Goal: Communication & Community: Answer question/provide support

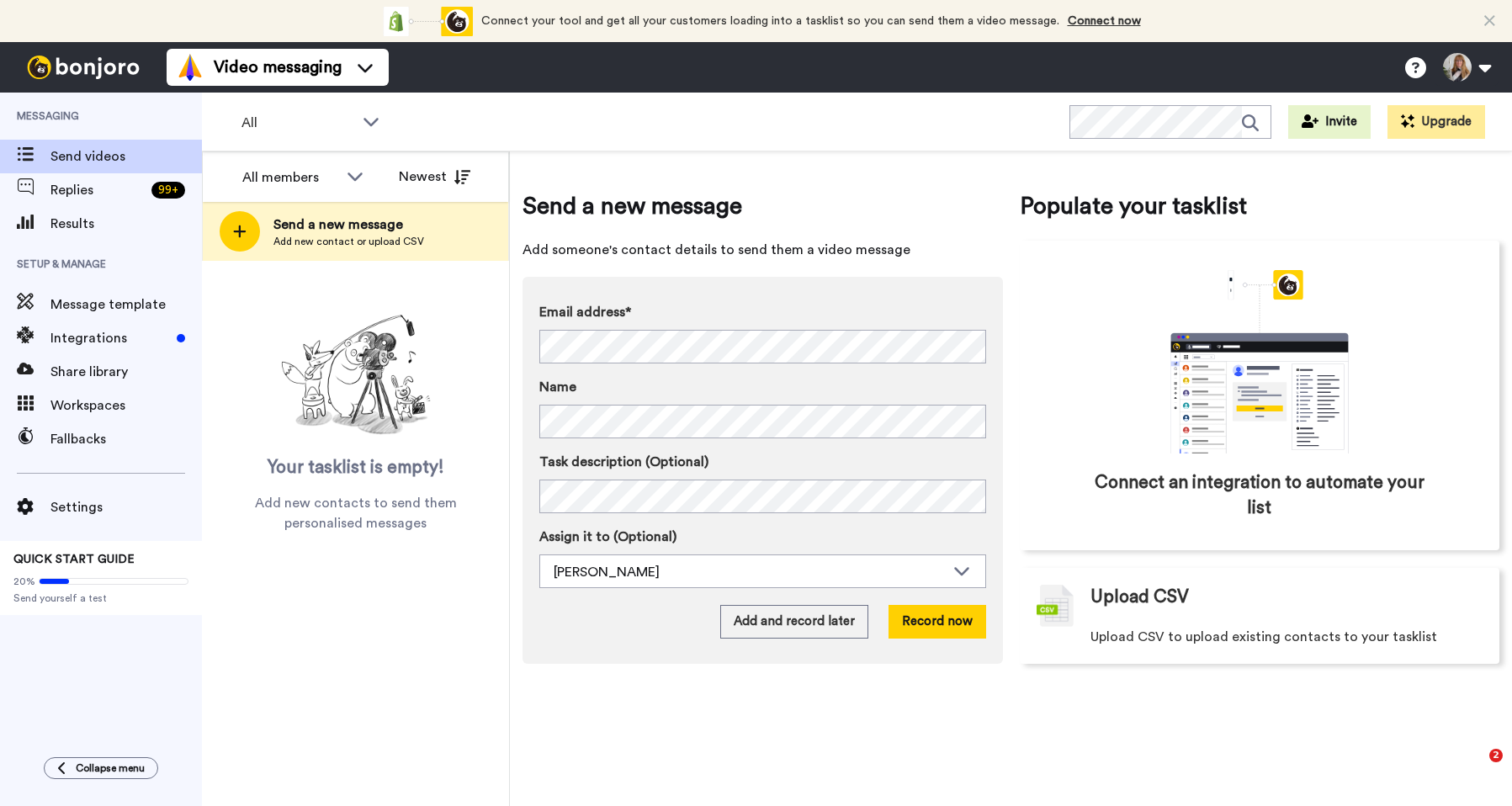
click at [144, 199] on span "Replies" at bounding box center [98, 190] width 94 height 20
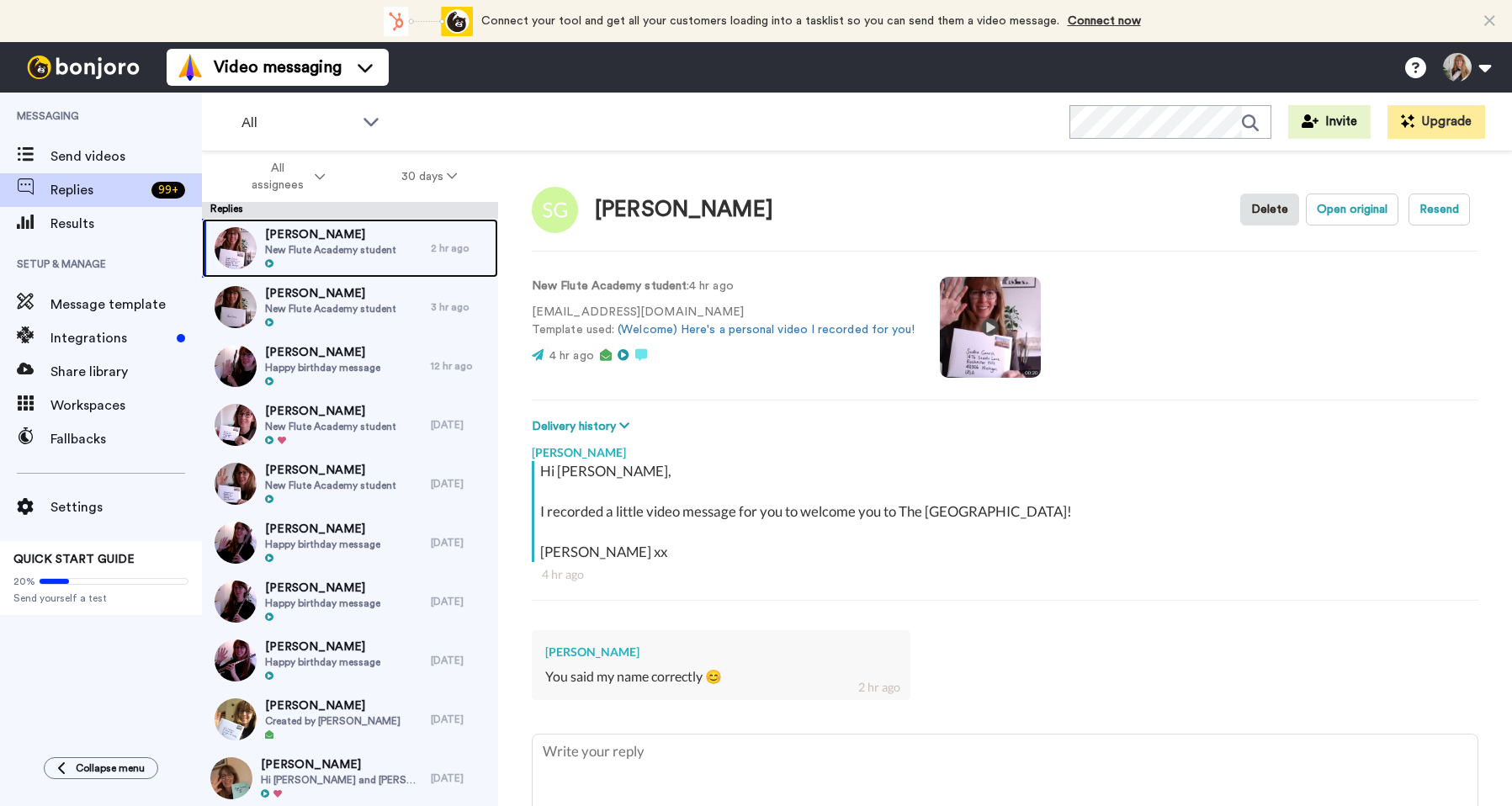
click at [402, 250] on div "Sudha Ganesh New Flute Academy student" at bounding box center [316, 248] width 229 height 59
click at [402, 306] on div "Riva Gross New Flute Academy student" at bounding box center [316, 307] width 229 height 59
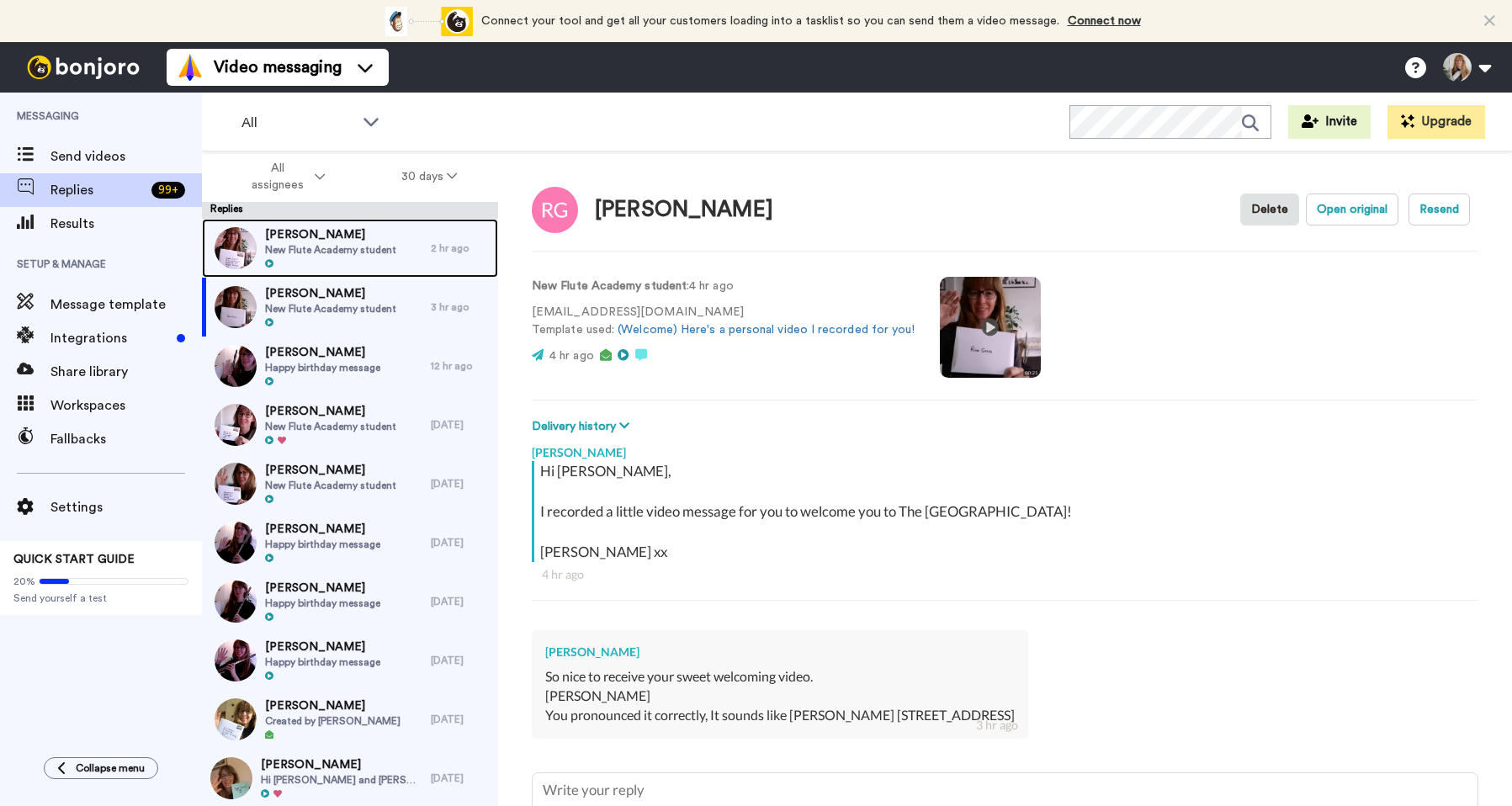
click at [402, 249] on div "Sudha Ganesh New Flute Academy student" at bounding box center [316, 248] width 229 height 59
type textarea "x"
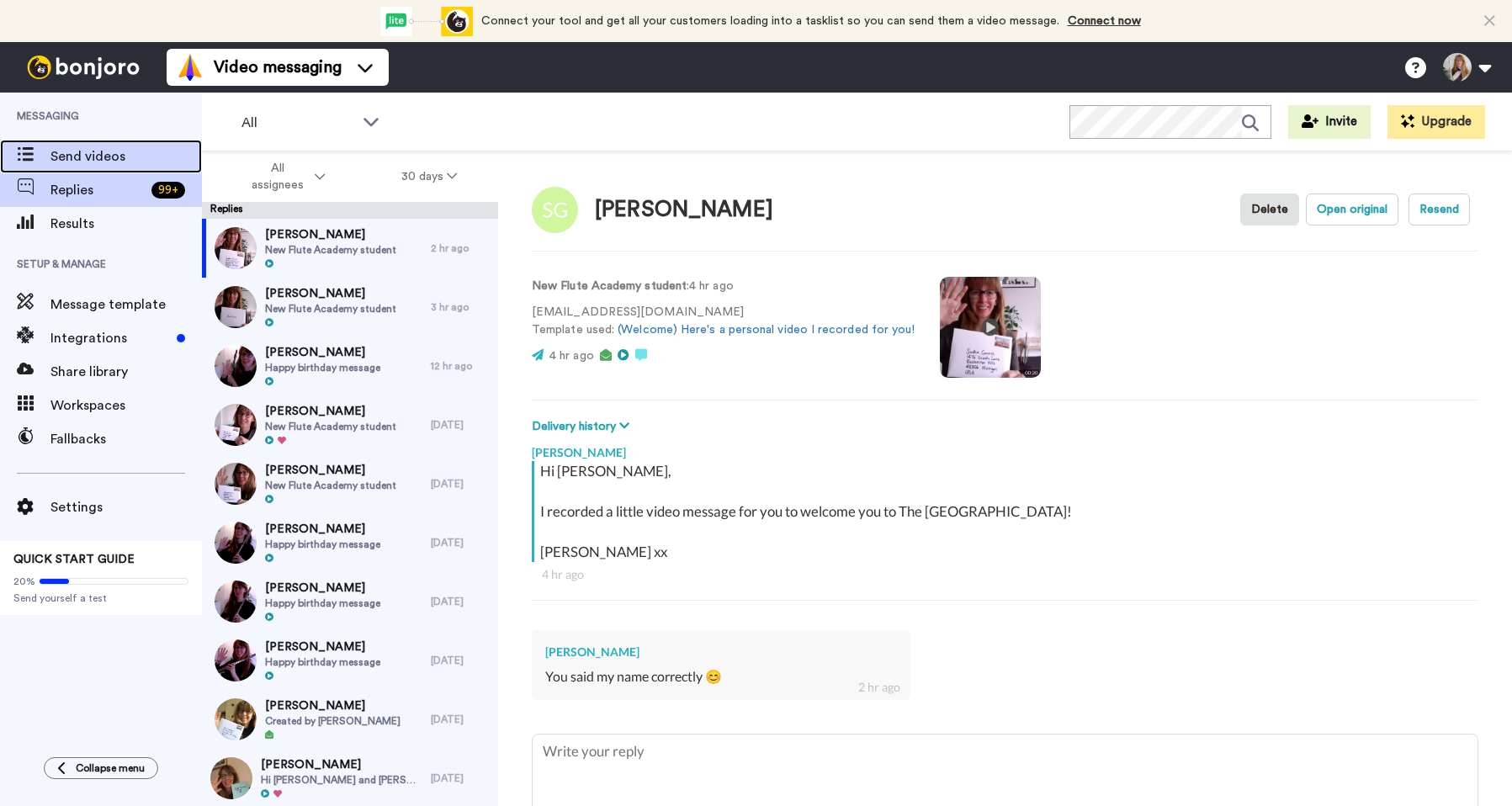
click at [123, 154] on span "Send videos" at bounding box center [127, 156] width 152 height 20
